Goal: Information Seeking & Learning: Check status

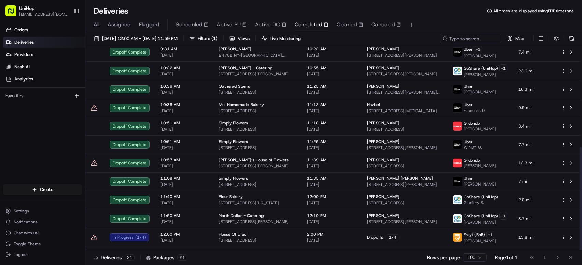
scroll to position [200, 0]
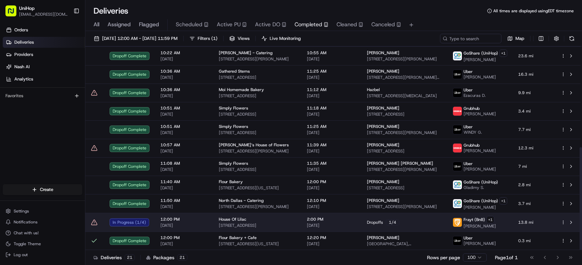
click at [364, 219] on td "Dropoffs 1 / 4" at bounding box center [404, 222] width 86 height 19
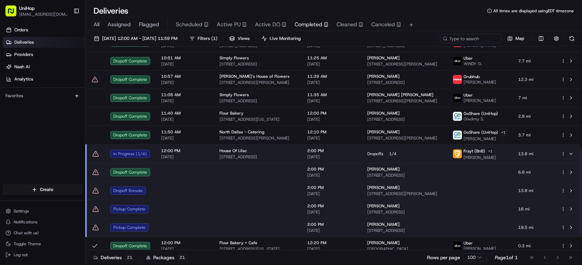
scroll to position [273, 0]
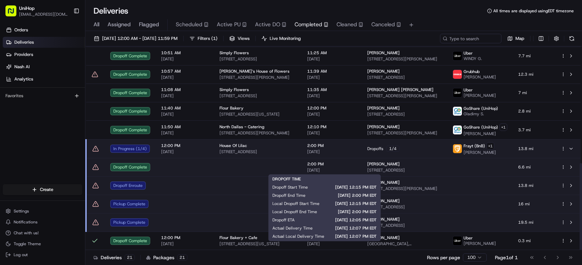
click at [340, 168] on span "[DATE]" at bounding box center [331, 170] width 49 height 5
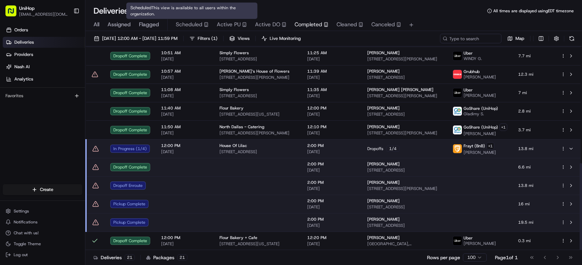
click at [222, 25] on span "Active PU" at bounding box center [229, 24] width 24 height 8
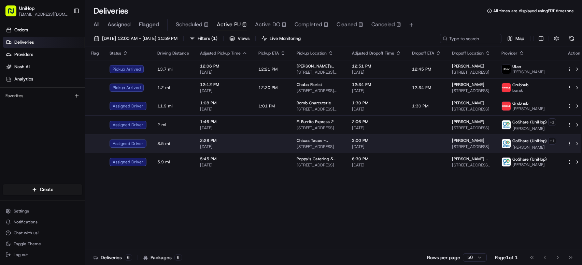
click at [291, 139] on td "Chicas Tacos - Los Angeles 800 S La Brea Ave, Los Angeles, CA 90036, USA" at bounding box center [318, 143] width 55 height 19
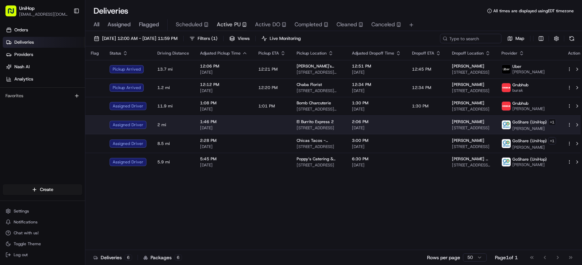
click at [282, 126] on td at bounding box center [272, 124] width 38 height 19
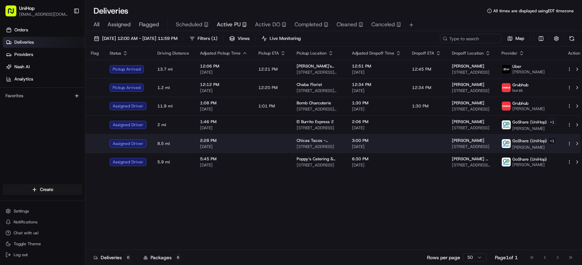
click at [372, 147] on span "[DATE]" at bounding box center [376, 146] width 49 height 5
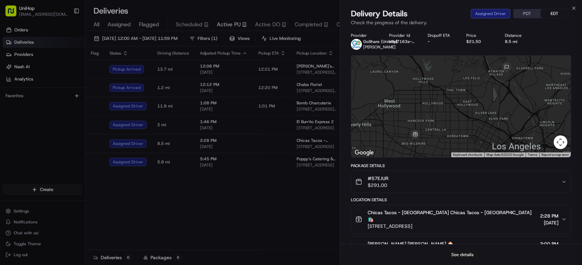
click at [468, 254] on button "See details" at bounding box center [462, 255] width 28 height 10
drag, startPoint x: 277, startPoint y: 17, endPoint x: 291, endPoint y: 17, distance: 13.6
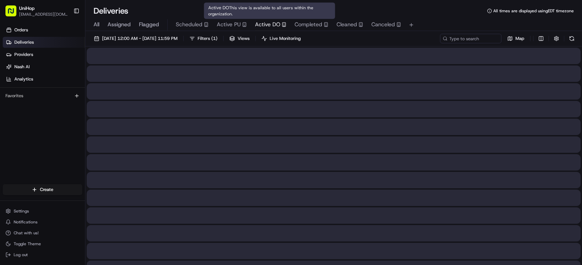
click at [273, 24] on span "Active DO" at bounding box center [267, 24] width 25 height 8
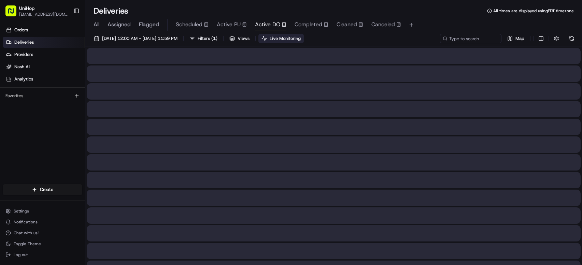
click at [301, 35] on span "Live Monitoring" at bounding box center [285, 38] width 31 height 6
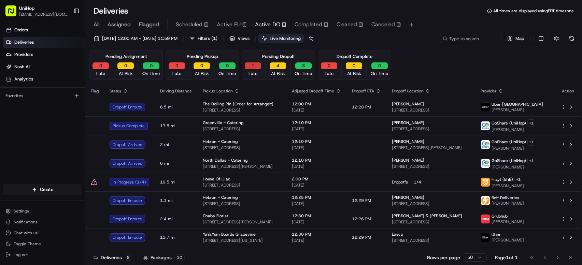
click at [253, 67] on button "1" at bounding box center [253, 65] width 16 height 7
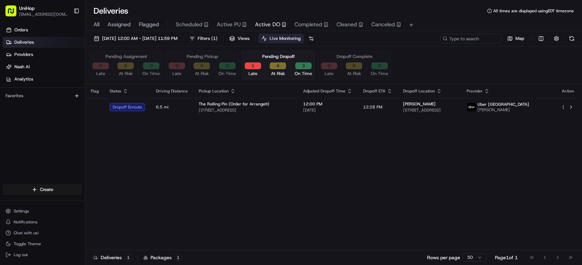
click at [271, 66] on button "4" at bounding box center [278, 65] width 16 height 7
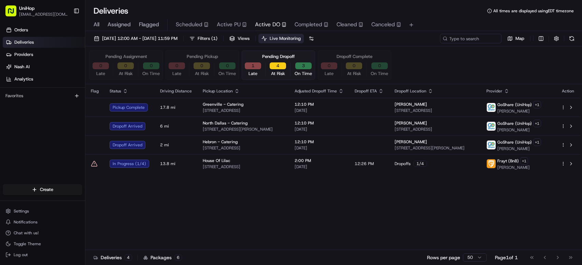
click at [292, 205] on div "Flag Status Driving Distance Pickup Location Adjusted Dropoff Time Dropoff ETA …" at bounding box center [332, 167] width 495 height 166
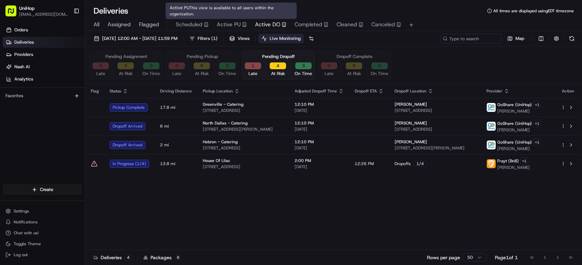
click at [220, 24] on span "Active PU" at bounding box center [229, 24] width 24 height 8
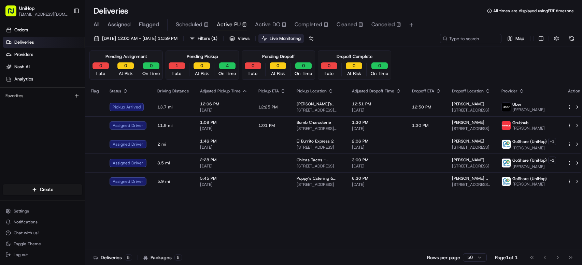
click at [469, 234] on div "Flag Status Driving Distance Adjusted Pickup Time Pickup ETA Pickup Location Ad…" at bounding box center [335, 167] width 501 height 166
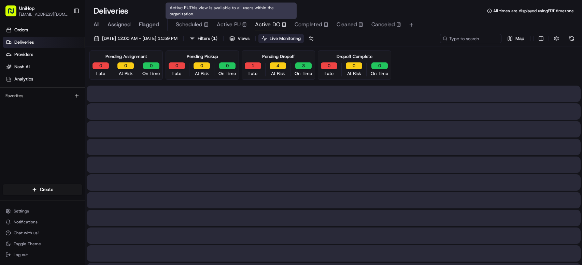
click at [256, 23] on span "Active DO" at bounding box center [267, 24] width 25 height 8
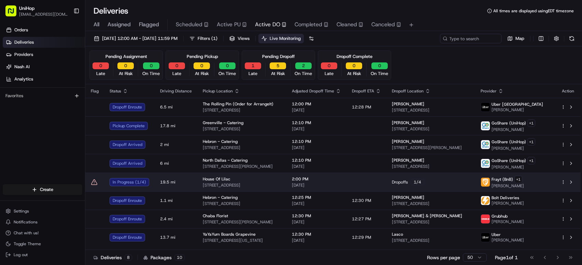
click at [408, 180] on span "Dropoffs" at bounding box center [400, 181] width 16 height 5
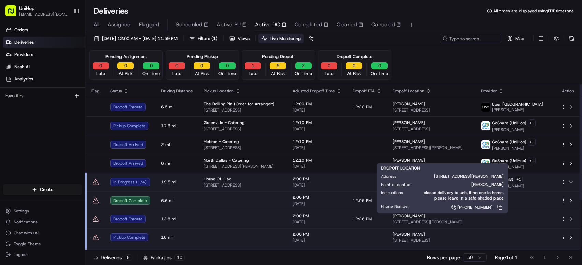
click at [410, 224] on span "250 Galen Dr, APT 36, Key Biscayne, FL 33149, US" at bounding box center [430, 221] width 77 height 5
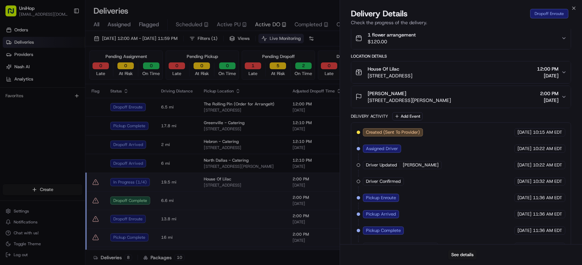
scroll to position [212, 0]
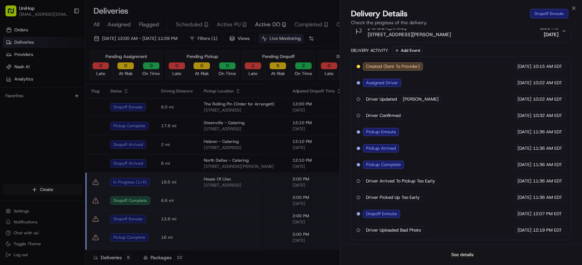
click at [473, 251] on button "See details" at bounding box center [462, 255] width 28 height 10
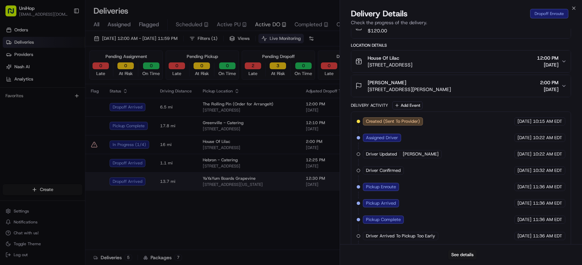
scroll to position [0, 0]
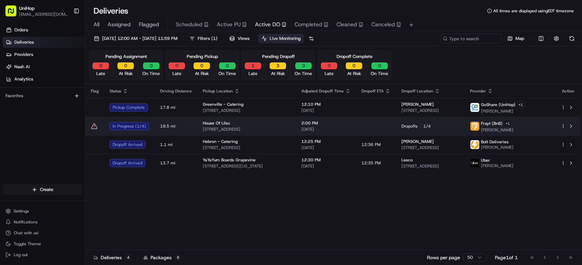
click at [270, 125] on div "House Of Lilac" at bounding box center [247, 122] width 88 height 5
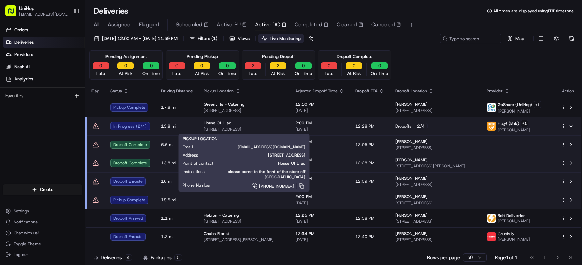
click at [48, 138] on div "Orders Deliveries Providers Nash AI Analytics Favorites" at bounding box center [42, 105] width 85 height 167
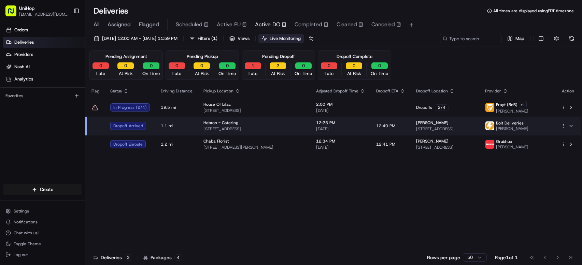
click at [344, 196] on div "Flag Status Driving Distance Pickup Location Adjusted Dropoff Time Dropoff ETA …" at bounding box center [332, 167] width 495 height 166
click at [276, 179] on div "Flag Status Driving Distance Pickup Location Adjusted Dropoff Time Dropoff ETA …" at bounding box center [332, 167] width 495 height 166
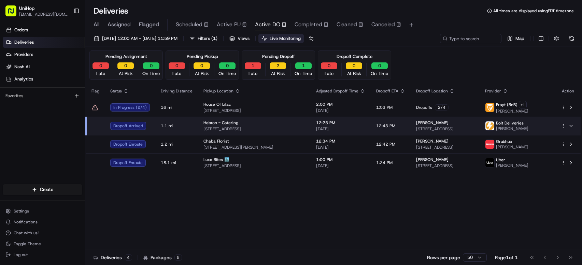
click at [423, 203] on div "Flag Status Driving Distance Pickup Location Adjusted Dropoff Time Dropoff ETA …" at bounding box center [332, 167] width 495 height 166
click at [213, 192] on div "Flag Status Driving Distance Pickup Location Adjusted Dropoff Time Dropoff ETA …" at bounding box center [332, 167] width 495 height 166
click at [51, 122] on div "Orders Deliveries Providers Nash AI Analytics Favorites" at bounding box center [42, 105] width 85 height 167
click at [216, 217] on div "Flag Status Driving Distance Pickup Location Adjusted Dropoff Time Dropoff ETA …" at bounding box center [332, 167] width 495 height 166
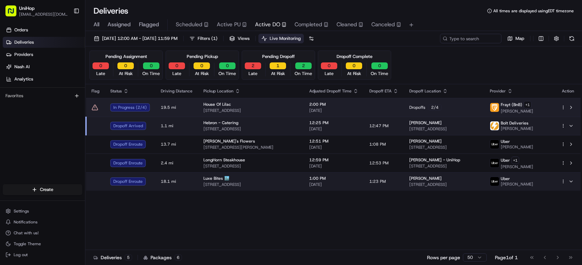
click at [409, 108] on span "Dropoffs" at bounding box center [417, 107] width 16 height 5
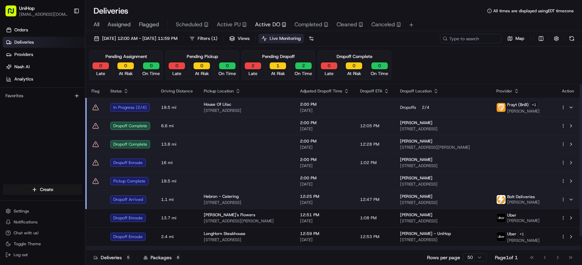
click at [384, 166] on td "1:02 PM" at bounding box center [375, 163] width 40 height 18
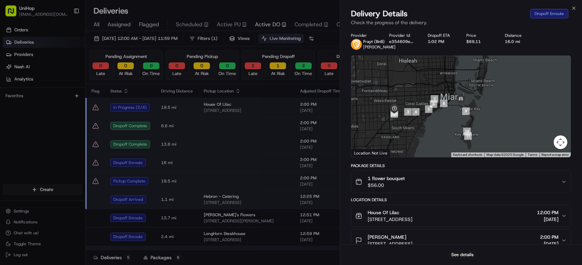
drag, startPoint x: 458, startPoint y: 94, endPoint x: 428, endPoint y: 85, distance: 31.7
click at [428, 85] on div at bounding box center [460, 107] width 219 height 102
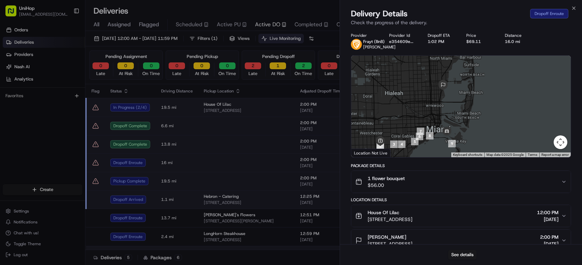
drag, startPoint x: 426, startPoint y: 85, endPoint x: 412, endPoint y: 118, distance: 35.3
click at [412, 118] on div at bounding box center [460, 107] width 219 height 102
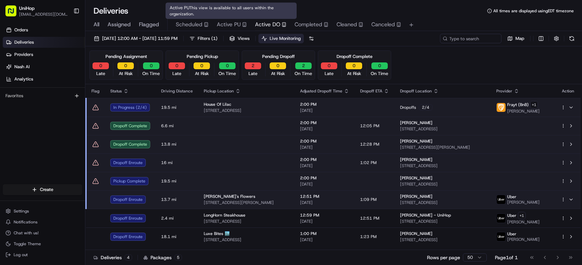
click at [224, 26] on span "Active PU" at bounding box center [229, 24] width 24 height 8
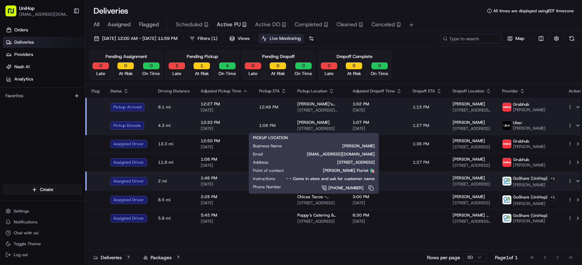
click at [312, 122] on span "Blanche Darby Florist" at bounding box center [313, 122] width 32 height 5
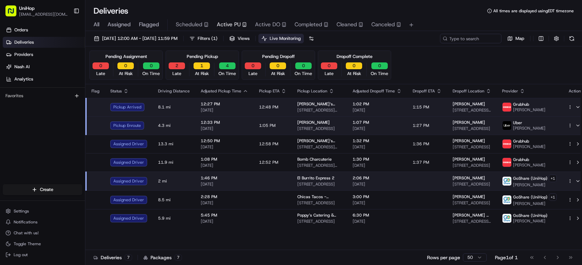
click at [198, 78] on div "Pending Pickup 2 Late 1 At Risk 4 On Time" at bounding box center [202, 65] width 73 height 29
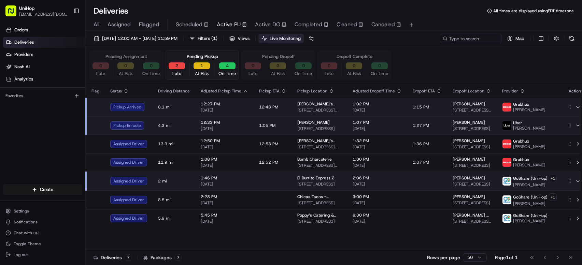
click at [197, 66] on button "1" at bounding box center [201, 65] width 16 height 7
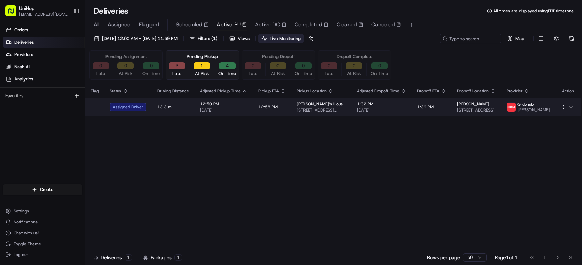
click at [265, 104] on span "12:58 PM" at bounding box center [267, 106] width 19 height 5
click at [177, 66] on button "2" at bounding box center [177, 65] width 16 height 7
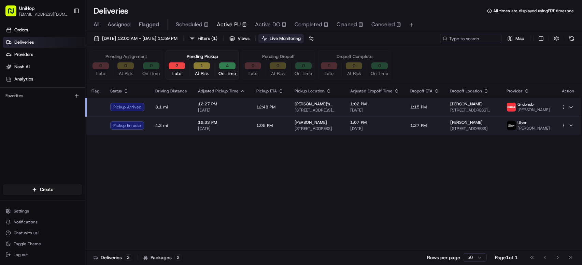
click at [261, 133] on td "1:05 PM" at bounding box center [270, 125] width 38 height 18
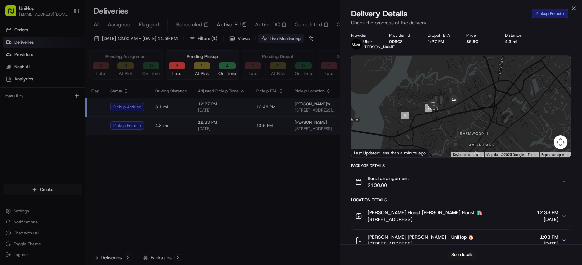
drag, startPoint x: 452, startPoint y: 126, endPoint x: 435, endPoint y: 92, distance: 37.5
click at [435, 92] on div at bounding box center [460, 107] width 219 height 102
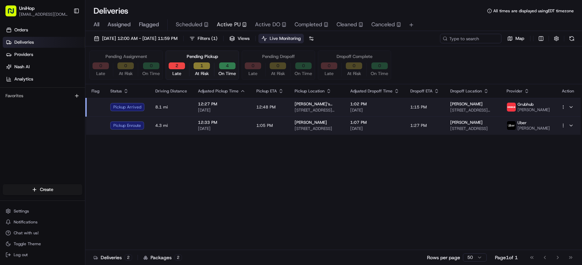
click at [260, 24] on span "Active DO" at bounding box center [267, 24] width 25 height 8
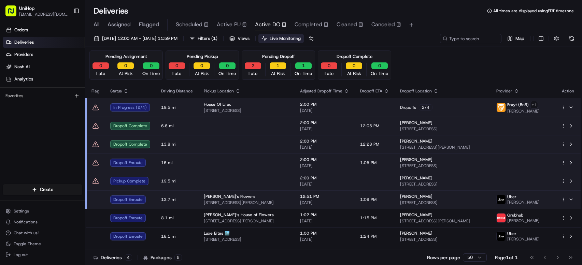
click at [35, 150] on div "Orders Deliveries Providers Nash AI Analytics Favorites" at bounding box center [42, 105] width 85 height 167
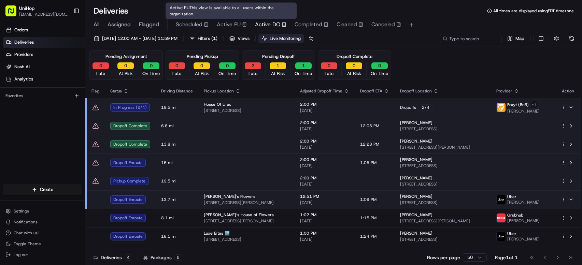
click at [226, 22] on span "Active PU" at bounding box center [229, 24] width 24 height 8
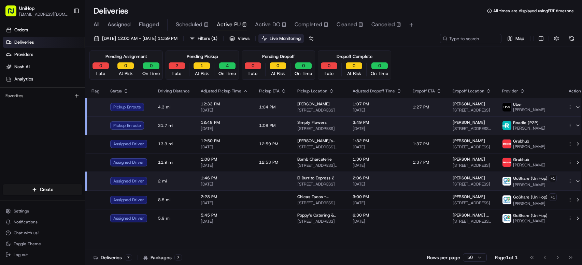
click at [286, 131] on td "1:08 PM" at bounding box center [273, 125] width 38 height 18
click at [51, 139] on div "Orders Deliveries Providers Nash AI Analytics Favorites" at bounding box center [42, 105] width 85 height 167
click at [175, 66] on button "3" at bounding box center [177, 65] width 16 height 7
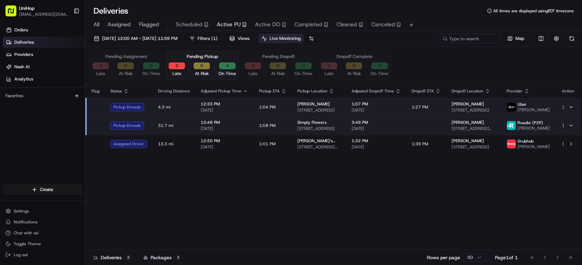
click at [283, 172] on div "Flag Status Driving Distance Adjusted Pickup Time Pickup ETA Pickup Location Ad…" at bounding box center [332, 167] width 495 height 166
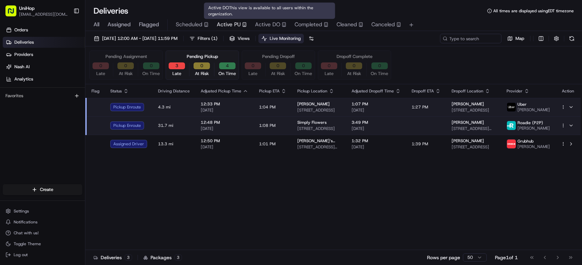
click at [262, 25] on span "Active DO" at bounding box center [267, 24] width 25 height 8
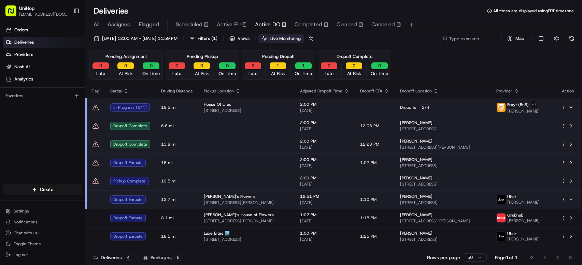
click at [28, 139] on div "Orders Deliveries Providers Nash AI Analytics Favorites" at bounding box center [42, 105] width 85 height 167
click at [40, 137] on div "Orders Deliveries Providers Nash AI Analytics Favorites" at bounding box center [42, 105] width 85 height 167
click at [248, 64] on button "2" at bounding box center [253, 65] width 16 height 7
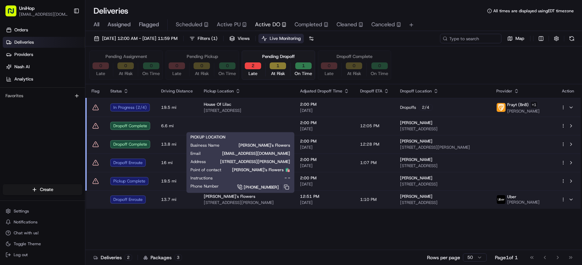
click at [238, 201] on span "211 E Maude Ave, Sunnyvale, CA 94086, USA" at bounding box center [246, 202] width 85 height 5
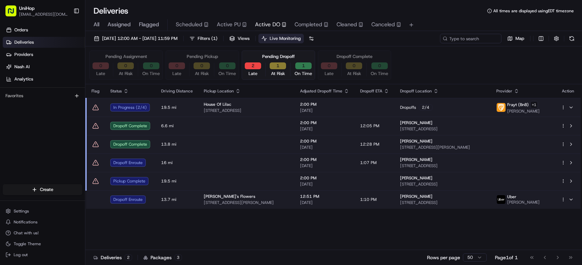
click at [267, 237] on div "Flag Status Driving Distance Pickup Location Adjusted Dropoff Time Dropoff ETA …" at bounding box center [332, 167] width 495 height 166
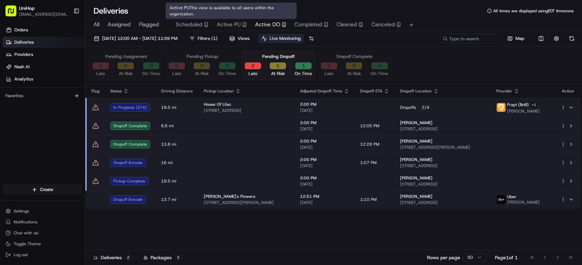
click at [260, 24] on span "Active DO" at bounding box center [267, 24] width 25 height 8
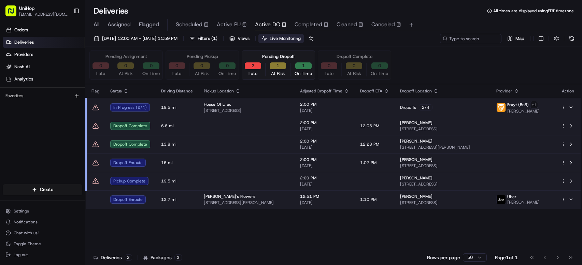
click at [277, 56] on div "Pending Dropoff" at bounding box center [278, 57] width 32 height 6
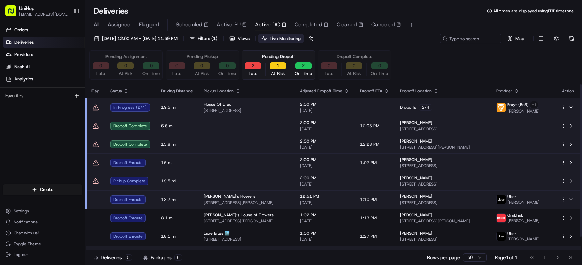
click at [245, 162] on td at bounding box center [246, 163] width 96 height 18
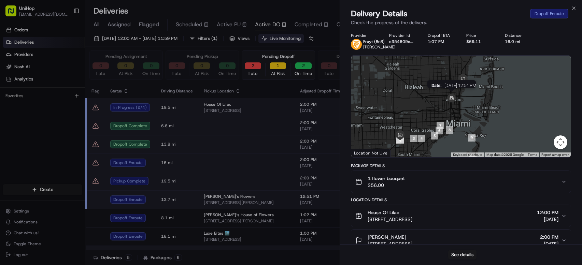
drag, startPoint x: 471, startPoint y: 85, endPoint x: 446, endPoint y: 103, distance: 30.3
click at [446, 103] on img at bounding box center [452, 99] width 14 height 14
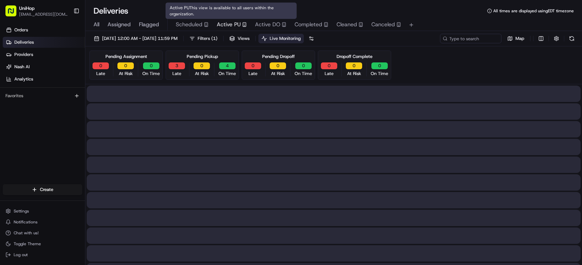
click at [233, 26] on span "Active PU" at bounding box center [229, 24] width 24 height 8
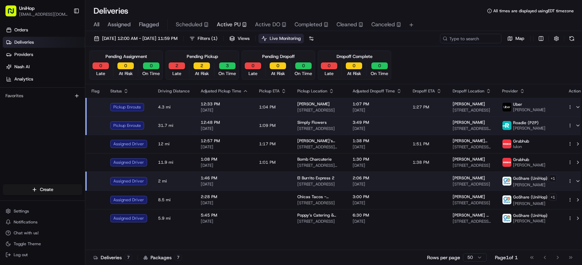
click at [258, 23] on span "Active DO" at bounding box center [267, 24] width 25 height 8
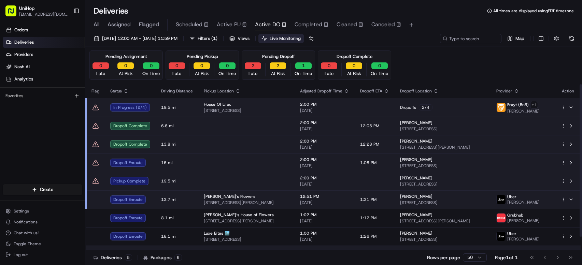
click at [215, 167] on td at bounding box center [246, 163] width 96 height 18
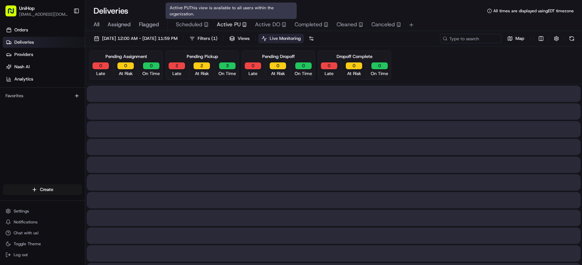
click at [225, 28] on span "Active PU" at bounding box center [229, 24] width 24 height 8
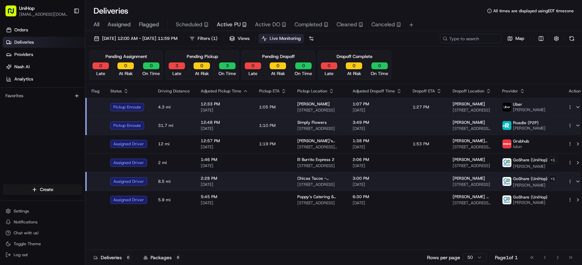
click at [281, 129] on td "1:10 PM" at bounding box center [273, 125] width 38 height 18
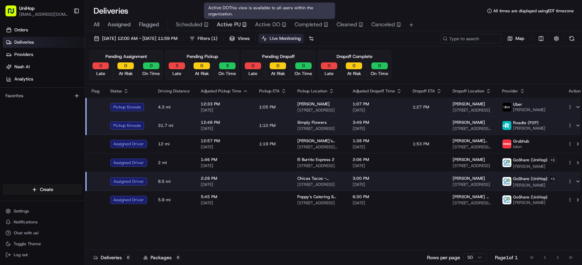
click at [269, 26] on span "Active DO" at bounding box center [267, 24] width 25 height 8
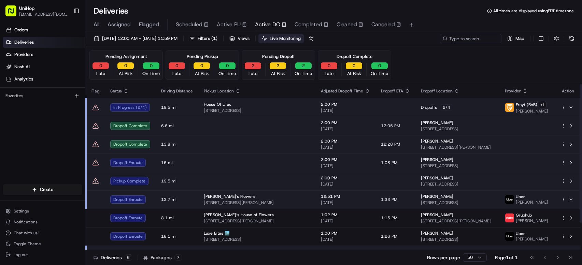
click at [185, 164] on span "16 mi" at bounding box center [177, 162] width 32 height 5
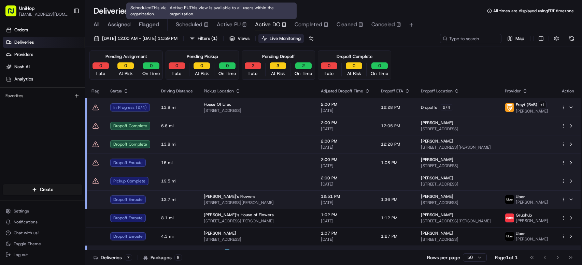
click at [220, 24] on span "Active PU" at bounding box center [229, 24] width 24 height 8
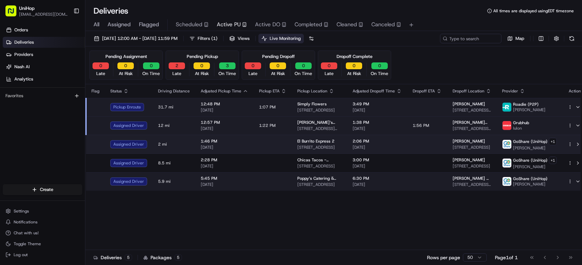
click at [337, 143] on td "El Burrito Express 2 1812 Divisadero St, San Francisco, CA 94115, USA" at bounding box center [319, 144] width 55 height 19
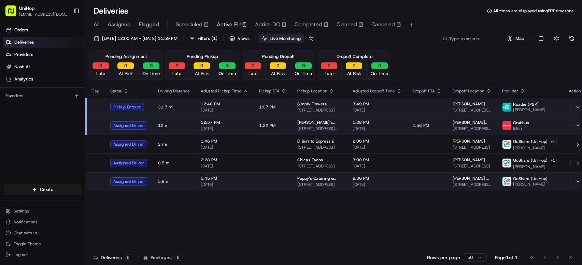
click at [250, 217] on div "Flag Status Driving Distance Adjusted Pickup Time Pickup ETA Pickup Location Ad…" at bounding box center [336, 167] width 502 height 166
click at [37, 140] on div "Orders Deliveries Providers Nash AI Analytics Favorites" at bounding box center [42, 105] width 85 height 167
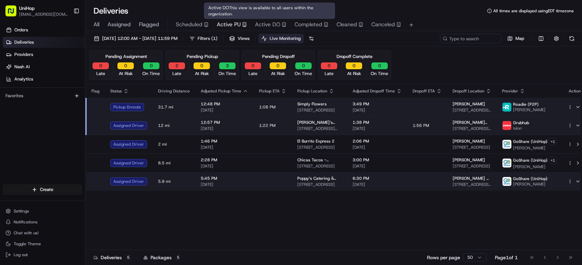
click at [259, 27] on span "Active DO" at bounding box center [267, 24] width 25 height 8
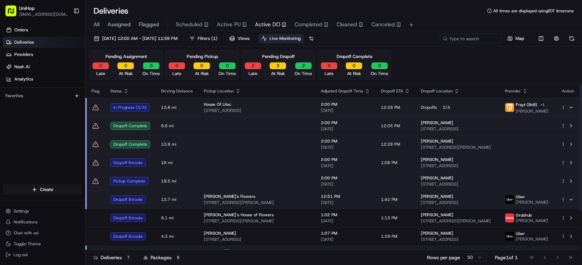
click at [271, 167] on td at bounding box center [256, 163] width 117 height 18
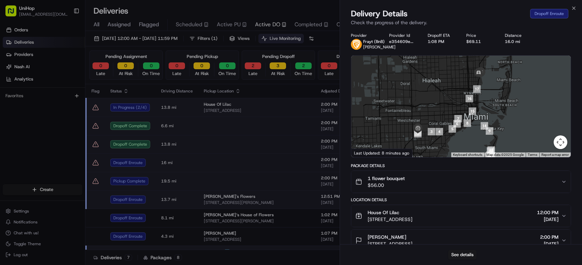
drag, startPoint x: 523, startPoint y: 66, endPoint x: 508, endPoint y: 93, distance: 30.7
click at [508, 93] on div at bounding box center [460, 107] width 219 height 102
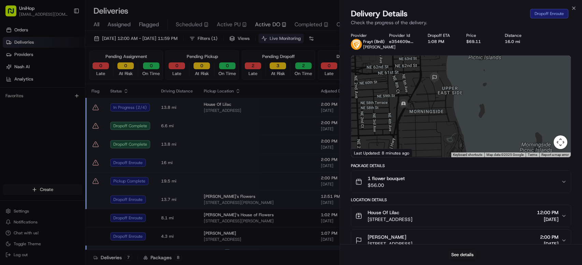
drag, startPoint x: 429, startPoint y: 113, endPoint x: 484, endPoint y: 95, distance: 57.9
click at [484, 95] on div at bounding box center [460, 107] width 219 height 102
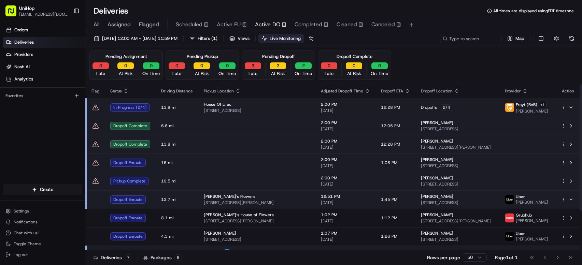
click at [250, 161] on td at bounding box center [256, 163] width 117 height 18
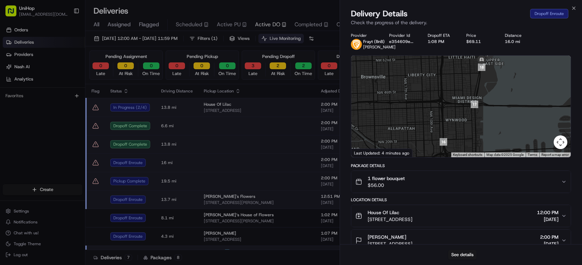
drag, startPoint x: 490, startPoint y: 65, endPoint x: 479, endPoint y: 97, distance: 33.8
click at [481, 110] on div at bounding box center [460, 107] width 219 height 102
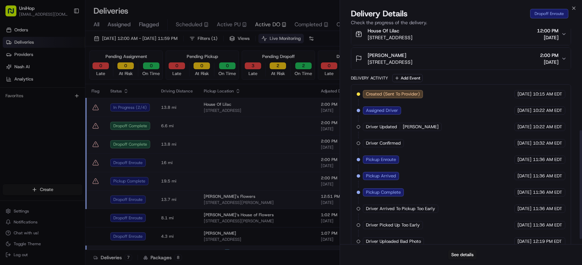
scroll to position [130, 0]
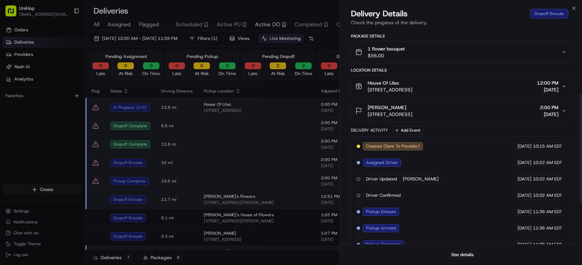
click at [412, 107] on div "Gianni LaCapra" at bounding box center [390, 107] width 45 height 7
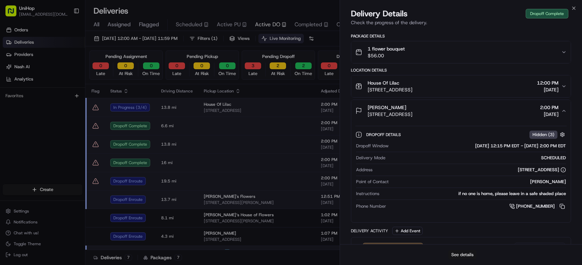
click at [458, 255] on button "See details" at bounding box center [462, 255] width 28 height 10
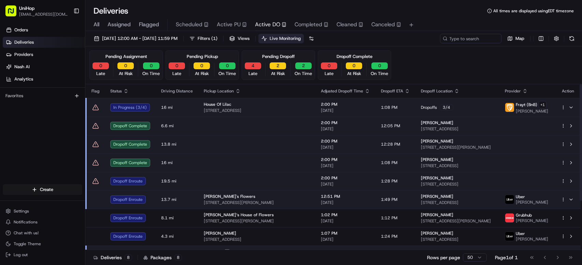
click at [57, 155] on div "Orders Deliveries Providers Nash AI Analytics Favorites" at bounding box center [42, 105] width 85 height 167
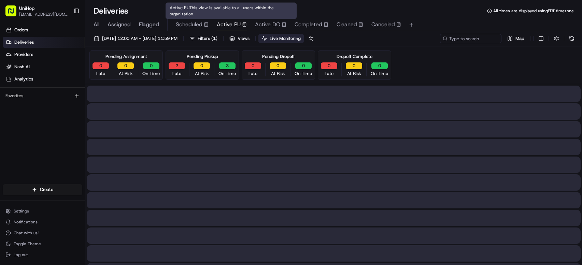
click at [221, 25] on span "Active PU" at bounding box center [229, 24] width 24 height 8
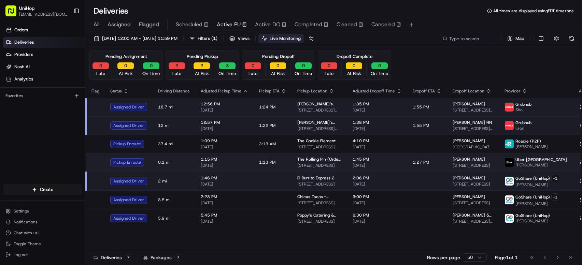
click at [433, 164] on td "1:27 PM" at bounding box center [427, 162] width 40 height 18
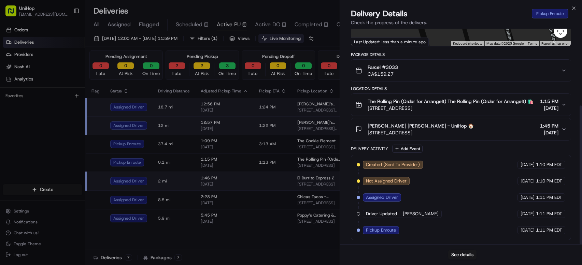
scroll to position [119, 0]
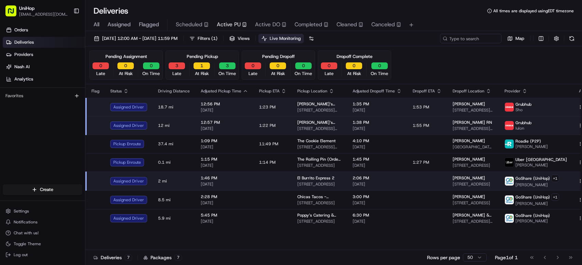
click at [265, 23] on span "Active DO" at bounding box center [267, 24] width 25 height 8
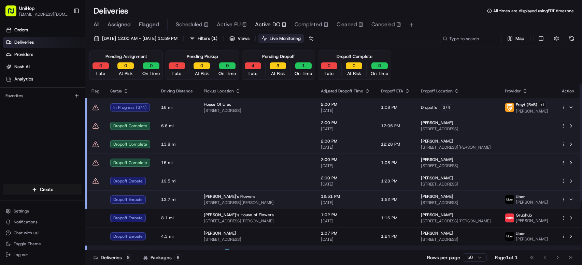
click at [47, 145] on div "Orders Deliveries Providers Nash AI Analytics Favorites" at bounding box center [42, 105] width 85 height 167
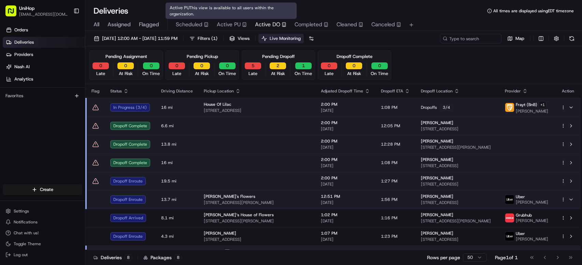
click at [237, 26] on span "Active PU" at bounding box center [229, 24] width 24 height 8
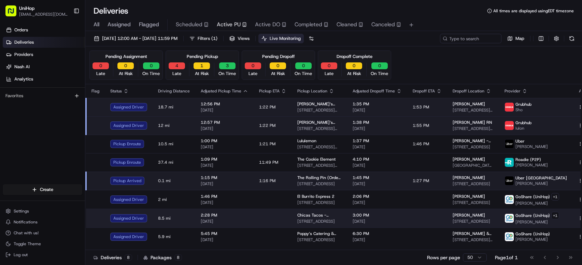
click at [384, 219] on span "Aug 22 2025" at bounding box center [377, 221] width 49 height 5
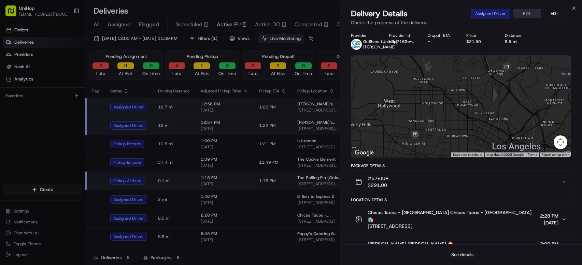
click at [460, 256] on button "See details" at bounding box center [462, 255] width 28 height 10
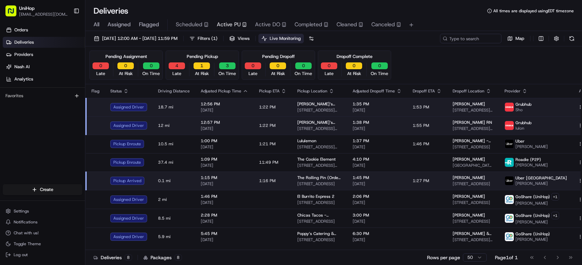
click at [315, 21] on span "Completed" at bounding box center [308, 24] width 28 height 8
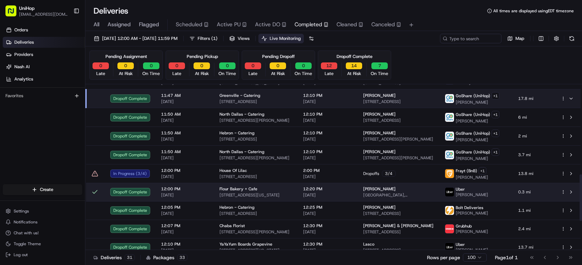
scroll to position [423, 0]
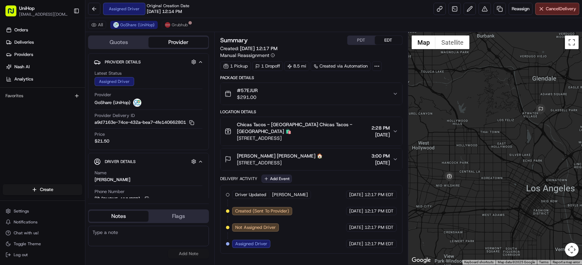
click at [283, 182] on button "Add Event" at bounding box center [276, 179] width 30 height 8
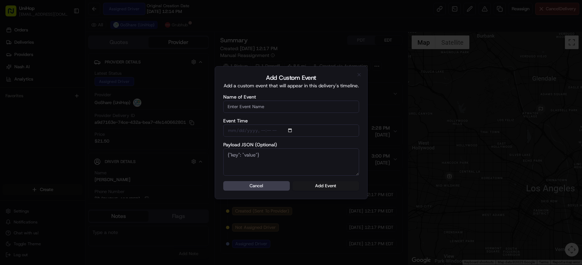
click at [264, 106] on input "Name of Event" at bounding box center [291, 107] width 136 height 12
type input "Driver Confirmed"
click at [334, 187] on button "Add Event" at bounding box center [325, 186] width 67 height 10
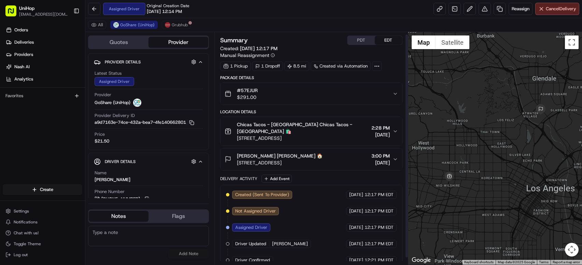
scroll to position [10, 0]
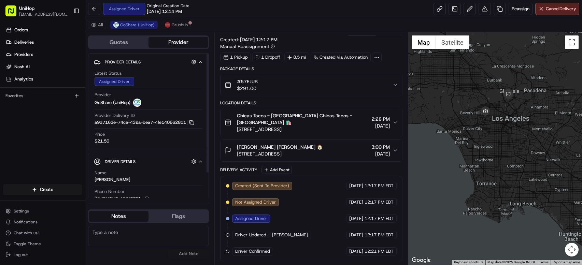
click at [63, 124] on div "Orders Deliveries Providers Nash AI Analytics Favorites" at bounding box center [42, 105] width 85 height 167
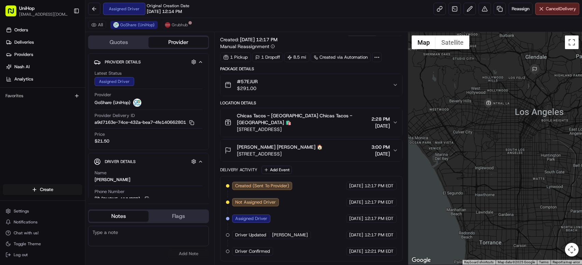
drag, startPoint x: 466, startPoint y: 109, endPoint x: 452, endPoint y: 140, distance: 34.1
click at [452, 140] on div at bounding box center [495, 148] width 174 height 233
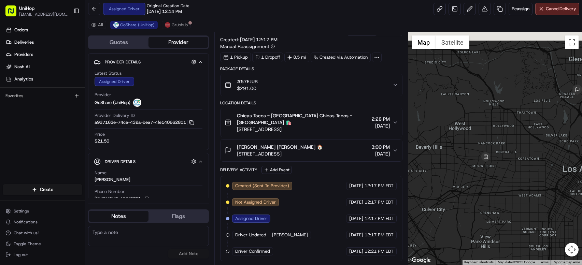
drag, startPoint x: 474, startPoint y: 112, endPoint x: 442, endPoint y: 155, distance: 54.2
click at [442, 155] on div at bounding box center [495, 148] width 174 height 233
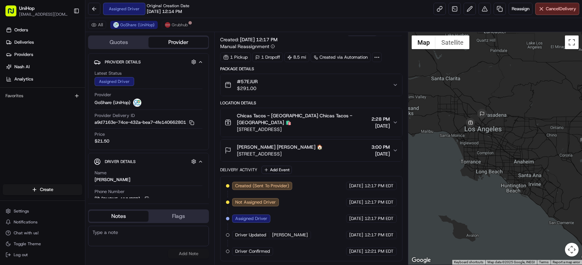
click at [70, 130] on div "Orders Deliveries Providers Nash AI Analytics Favorites" at bounding box center [42, 105] width 85 height 167
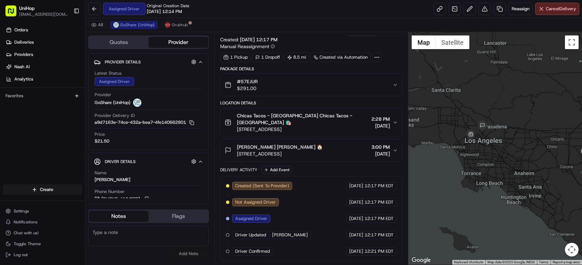
drag, startPoint x: 442, startPoint y: 96, endPoint x: 442, endPoint y: 110, distance: 13.3
click at [442, 110] on div at bounding box center [495, 148] width 174 height 233
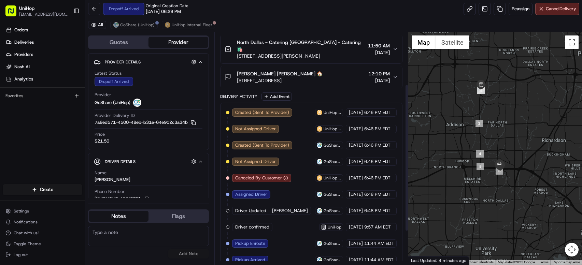
scroll to position [135, 0]
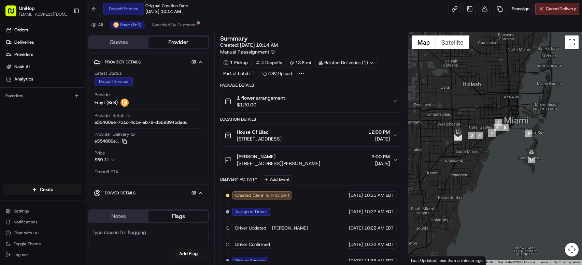
click at [320, 162] on span "[STREET_ADDRESS][PERSON_NAME]" at bounding box center [278, 163] width 83 height 7
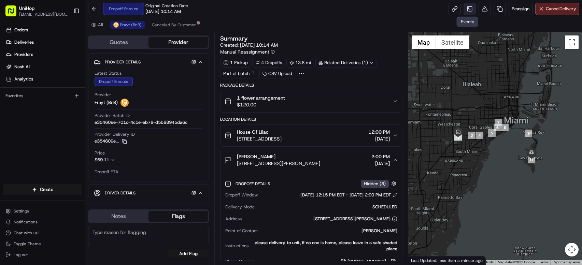
click at [466, 11] on link at bounding box center [469, 9] width 12 height 12
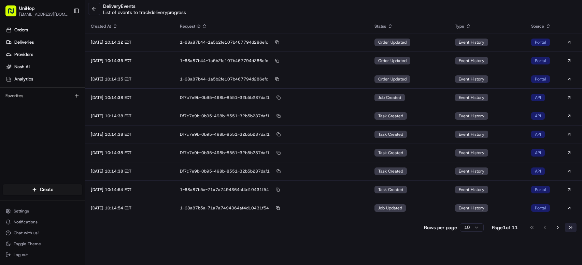
click at [566, 228] on button "Go to last page" at bounding box center [571, 228] width 12 height 10
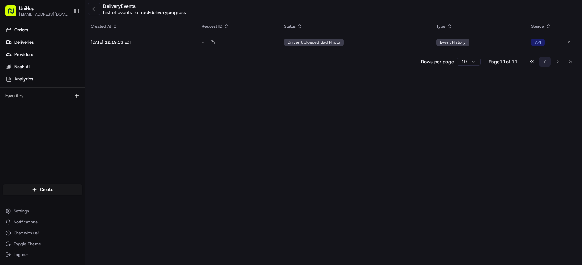
click at [542, 61] on button "Go to previous page" at bounding box center [545, 62] width 12 height 10
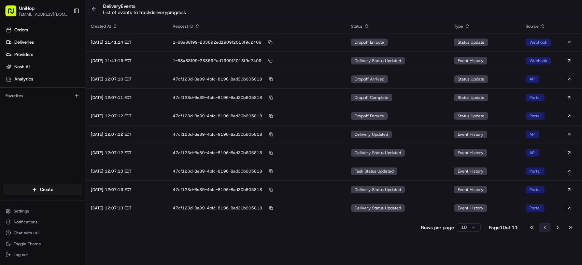
click at [543, 228] on button "Go to previous page" at bounding box center [545, 228] width 12 height 10
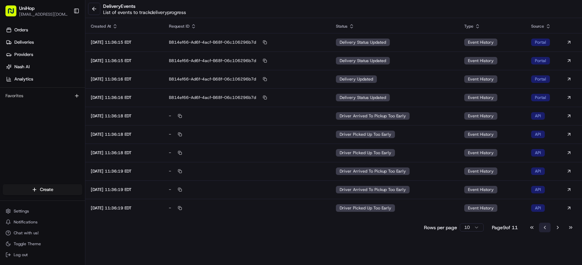
click at [543, 228] on button "Go to previous page" at bounding box center [545, 228] width 12 height 10
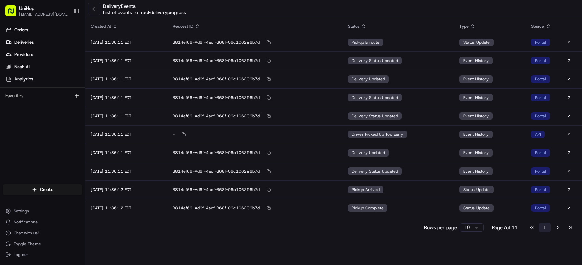
click at [544, 228] on button "Go to previous page" at bounding box center [545, 228] width 12 height 10
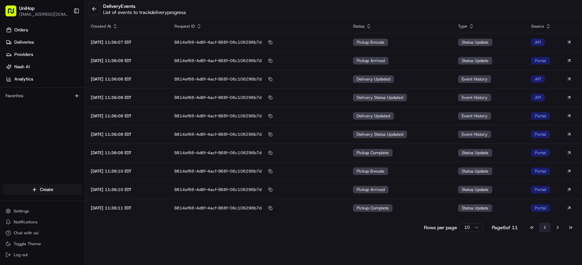
click at [544, 228] on button "Go to previous page" at bounding box center [545, 228] width 12 height 10
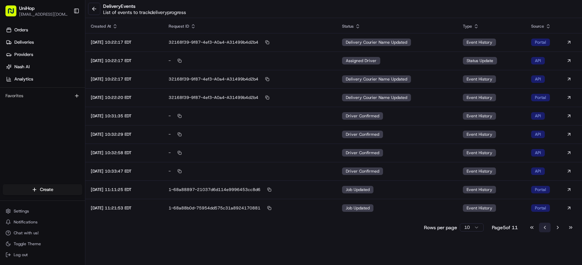
click at [542, 225] on button "Go to previous page" at bounding box center [545, 228] width 12 height 10
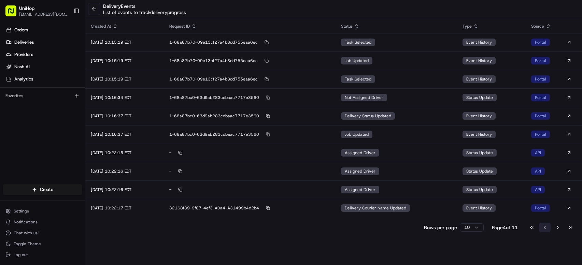
click at [542, 225] on button "Go to previous page" at bounding box center [545, 228] width 12 height 10
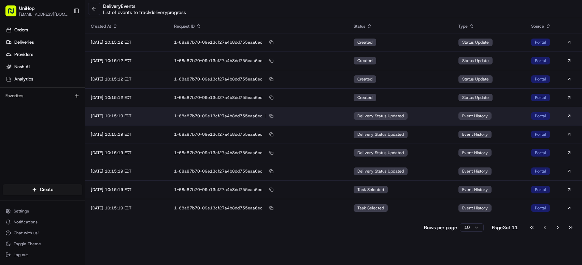
click at [380, 114] on span "delivery status updated" at bounding box center [380, 115] width 46 height 5
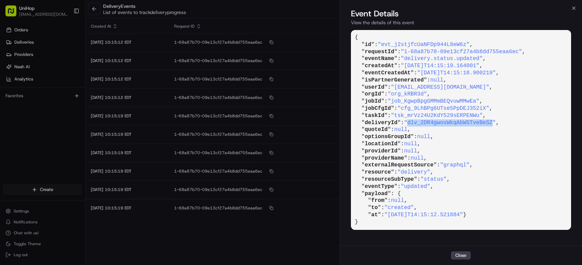
drag, startPoint x: 412, startPoint y: 123, endPoint x: 495, endPoint y: 124, distance: 83.3
click at [495, 124] on span ""dlv_2DR4gwoxWkqAbWSTveBeSZ"" at bounding box center [450, 123] width 92 height 6
copy span "dlv_2DR4gwoxWkqAbWSTveBeSZ"
click at [468, 255] on button "Close" at bounding box center [461, 255] width 20 height 8
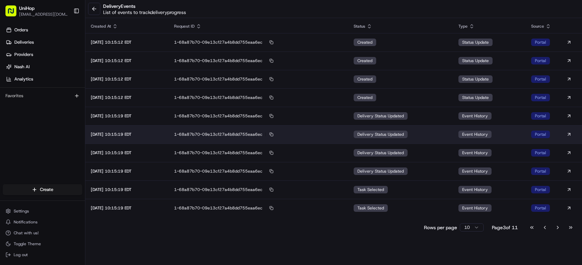
click at [370, 134] on span "delivery status updated" at bounding box center [380, 134] width 46 height 5
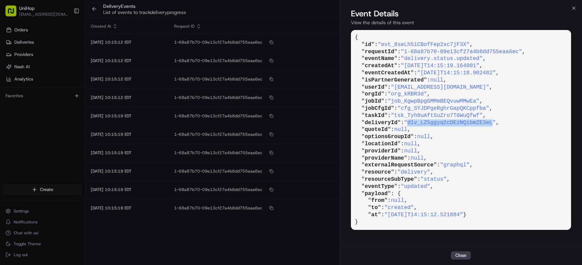
drag, startPoint x: 412, startPoint y: 122, endPoint x: 495, endPoint y: 121, distance: 83.6
click at [495, 121] on span ""dlv_LZ5ggyq2cDEzNQibmZE3eL"" at bounding box center [450, 123] width 92 height 6
copy span "dlv_LZ5ggyq2cDEzNQibmZE3eL"
click at [454, 253] on button "Close" at bounding box center [461, 255] width 20 height 8
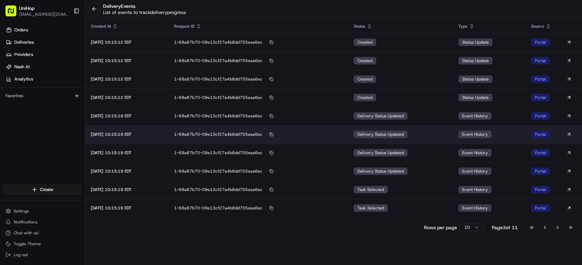
click at [416, 132] on td "delivery status updated" at bounding box center [400, 134] width 105 height 18
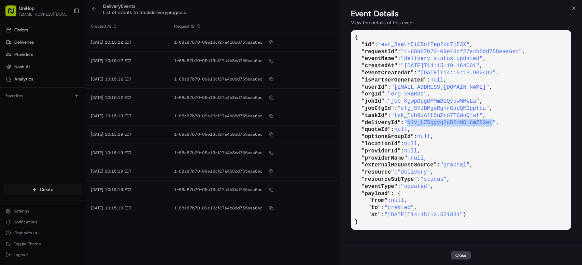
drag, startPoint x: 412, startPoint y: 122, endPoint x: 497, endPoint y: 124, distance: 85.3
click at [496, 124] on span ""dlv_LZ5ggyq2cDEzNQibmZE3eL"" at bounding box center [450, 123] width 92 height 6
copy span "dlv_LZ5ggyq2cDEzNQibmZE3eL"
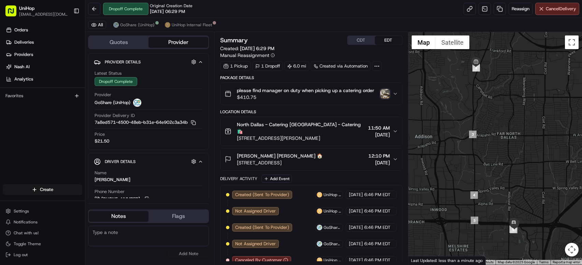
click at [383, 96] on img "button" at bounding box center [385, 94] width 10 height 10
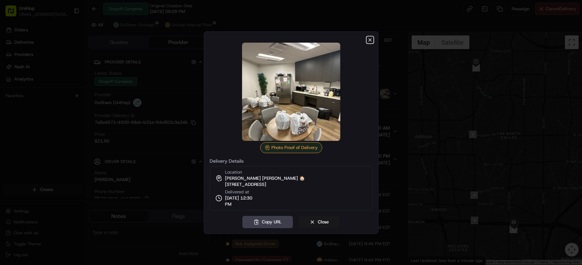
click at [372, 41] on icon "button" at bounding box center [369, 39] width 5 height 5
